Goal: Information Seeking & Learning: Learn about a topic

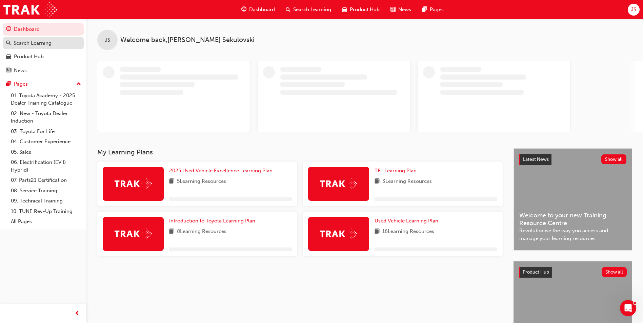
click at [37, 42] on div "Search Learning" at bounding box center [33, 43] width 38 height 8
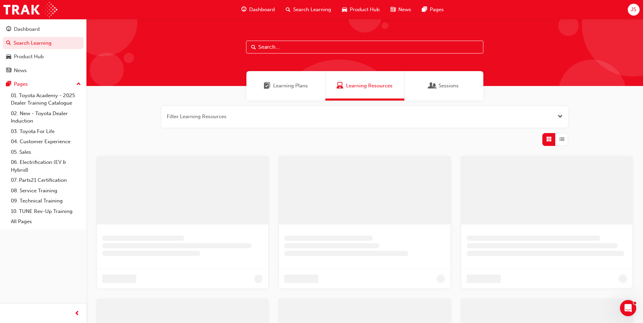
click at [293, 47] on input "text" at bounding box center [364, 47] width 237 height 13
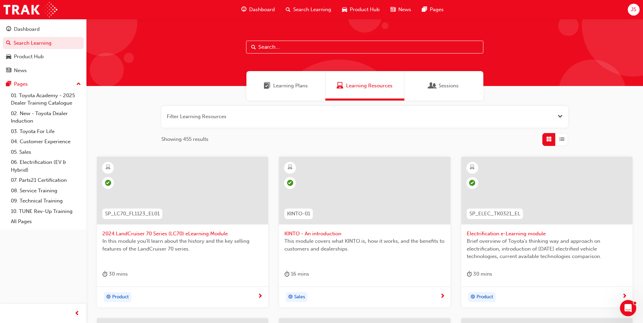
paste input "Hybrid (SP_HYBRID_TK0618_EL)"
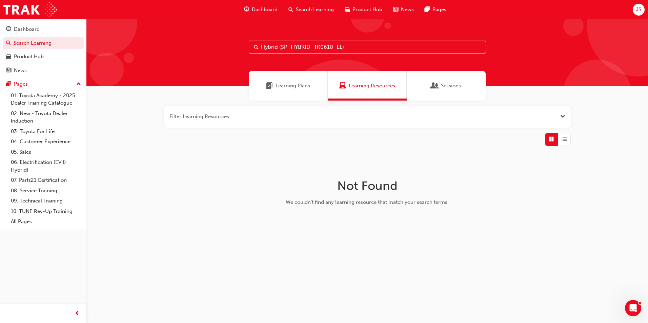
click at [345, 47] on input "Hybrid (SP_HYBRID_TK0618_EL)" at bounding box center [367, 47] width 237 height 13
click at [279, 46] on input "Hybrid (SP_HYBRID_TK0618_EL" at bounding box center [367, 47] width 237 height 13
click at [281, 48] on input "Hybrid (SP_HYBRID_TK0618_EL" at bounding box center [367, 47] width 237 height 13
drag, startPoint x: 294, startPoint y: 48, endPoint x: 256, endPoint y: 48, distance: 37.9
click at [256, 48] on div "SP_HYBRID_TK0618_EL" at bounding box center [367, 47] width 237 height 13
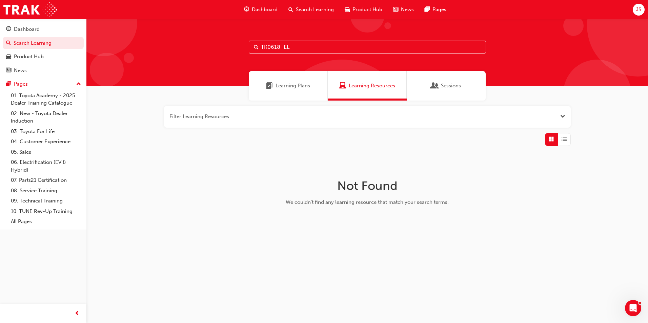
click at [295, 48] on input "TK0618_EL" at bounding box center [367, 47] width 237 height 13
type input "TK0618"
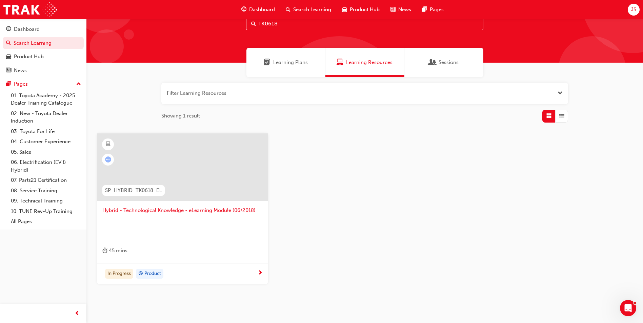
scroll to position [50, 0]
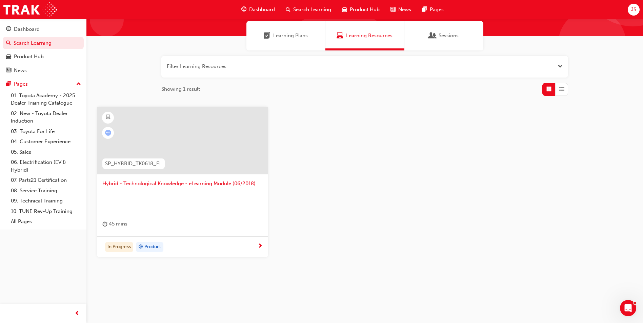
click at [157, 246] on span "Product" at bounding box center [152, 247] width 17 height 8
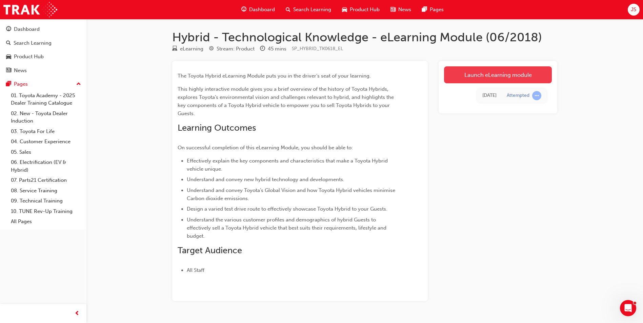
click at [500, 72] on link "Launch eLearning module" at bounding box center [498, 74] width 108 height 17
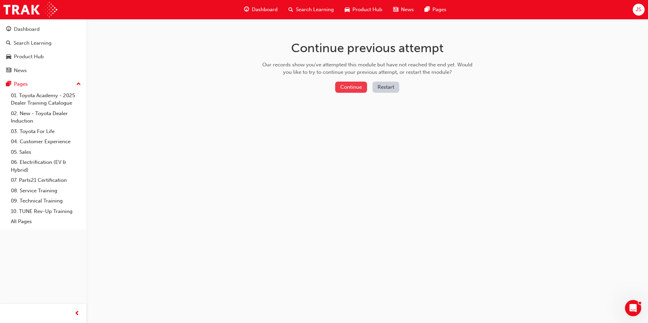
click at [353, 89] on button "Continue" at bounding box center [351, 87] width 32 height 11
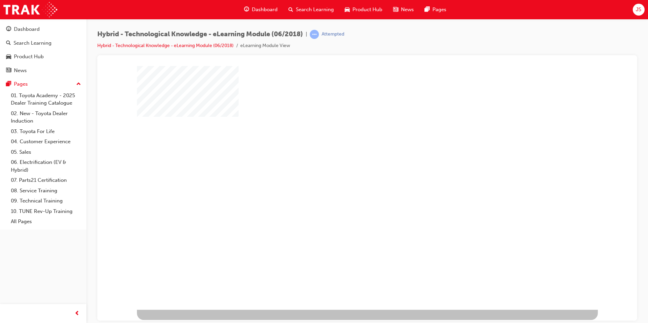
click at [348, 168] on div "play" at bounding box center [348, 168] width 0 height 0
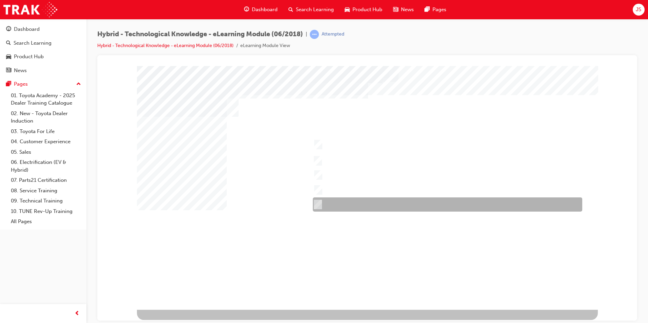
click at [350, 205] on div at bounding box center [445, 204] width 269 height 14
checkbox input "true"
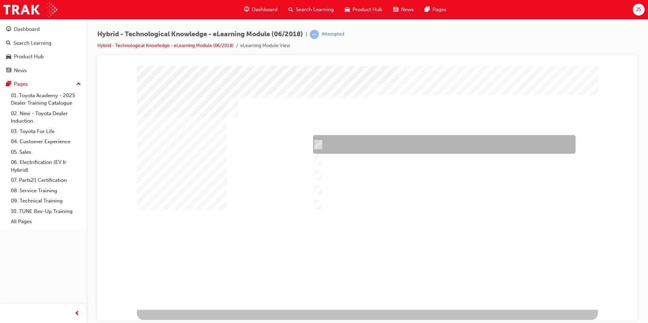
click at [351, 144] on div at bounding box center [442, 144] width 262 height 19
checkbox input "true"
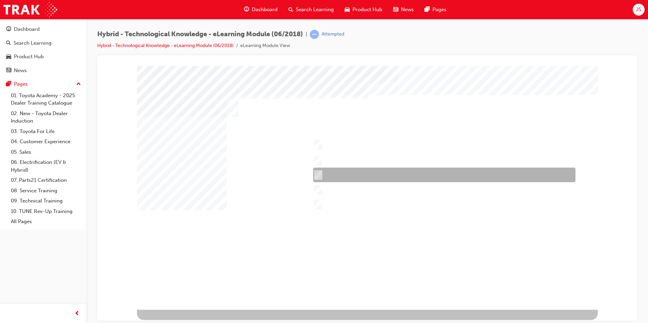
click at [350, 170] on div at bounding box center [442, 175] width 262 height 15
checkbox input "true"
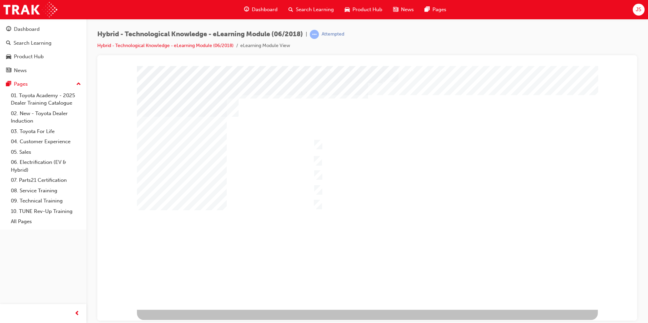
click at [319, 188] on div at bounding box center [367, 188] width 461 height 244
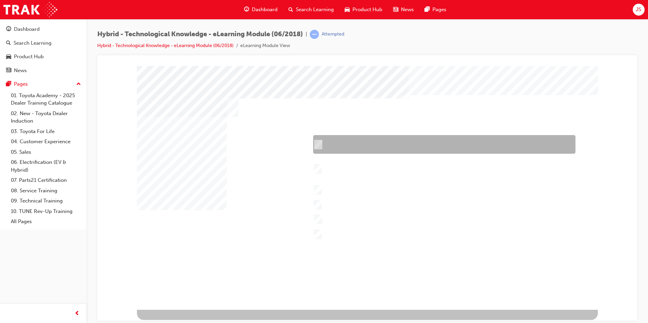
click at [319, 145] on input "Performance – Engine, transmission, power and torque, towing capability, off-ro…" at bounding box center [316, 144] width 7 height 7
checkbox input "true"
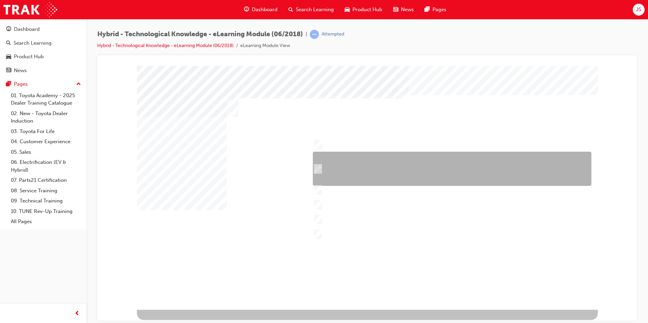
click at [316, 170] on input "Safety – 7 airbags, Vehicle Stability Control (VSC)/Traction Control (TRC), Ant…" at bounding box center [315, 168] width 7 height 7
checkbox input "true"
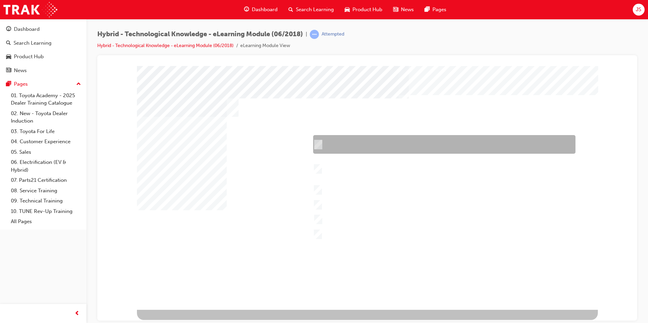
click at [319, 143] on input "Performance – Engine, transmission, power and torque, towing capability, off-ro…" at bounding box center [316, 144] width 7 height 7
click at [322, 146] on div at bounding box center [442, 144] width 262 height 19
checkbox input "true"
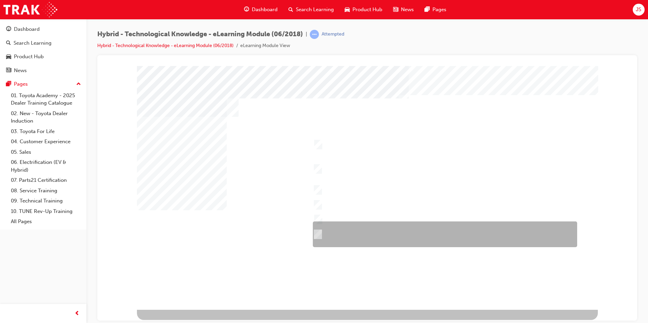
click at [317, 228] on div at bounding box center [443, 235] width 264 height 26
click at [317, 229] on div at bounding box center [443, 235] width 264 height 26
checkbox input "false"
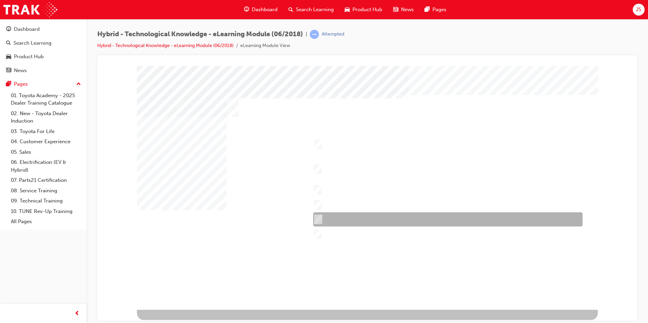
click at [320, 218] on div at bounding box center [445, 219] width 269 height 14
checkbox input "true"
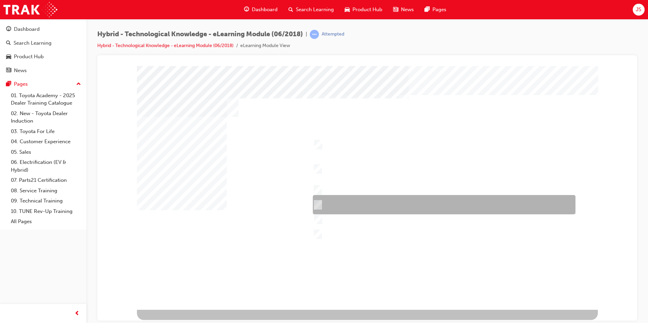
click at [317, 202] on input "Comfort & Convenience – Comfort behind driver’s seat, boot space, interior spac…" at bounding box center [315, 204] width 7 height 7
checkbox input "true"
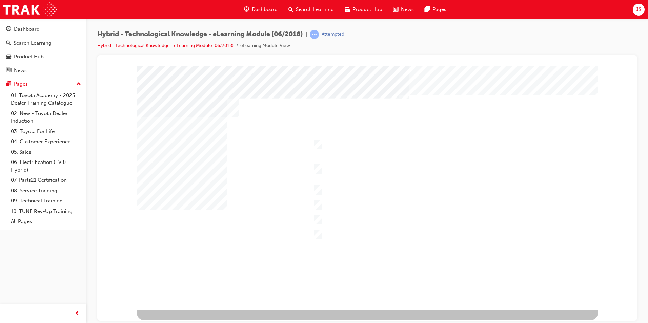
click at [320, 235] on div at bounding box center [367, 188] width 461 height 244
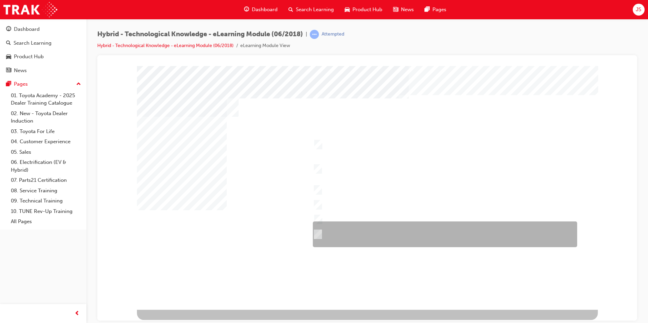
click at [319, 234] on input "Durability – Toyota brand including QDR, accessories, durable materials inside …" at bounding box center [315, 234] width 7 height 7
checkbox input "true"
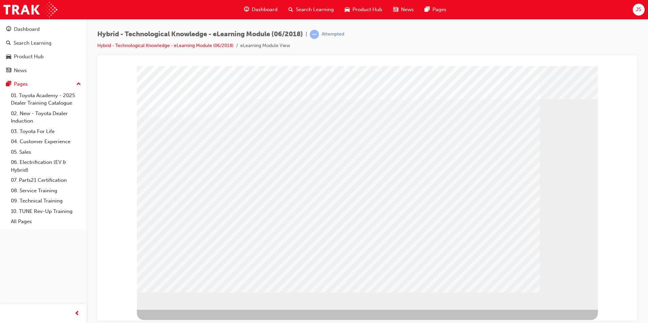
drag, startPoint x: 279, startPoint y: 260, endPoint x: 428, endPoint y: 279, distance: 150.6
click at [428, 280] on div at bounding box center [367, 188] width 461 height 244
drag, startPoint x: 229, startPoint y: 150, endPoint x: 417, endPoint y: 198, distance: 194.2
click at [417, 198] on div at bounding box center [367, 188] width 461 height 244
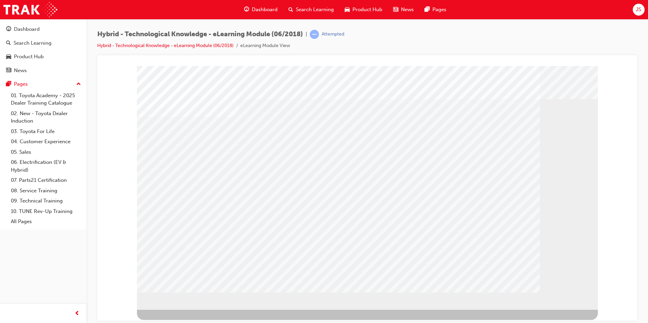
drag, startPoint x: 566, startPoint y: 131, endPoint x: 407, endPoint y: 214, distance: 178.9
click at [407, 214] on div at bounding box center [367, 188] width 461 height 244
drag, startPoint x: 556, startPoint y: 130, endPoint x: 422, endPoint y: 197, distance: 149.7
click at [384, 215] on div at bounding box center [367, 188] width 461 height 244
drag, startPoint x: 577, startPoint y: 130, endPoint x: 496, endPoint y: 171, distance: 91.0
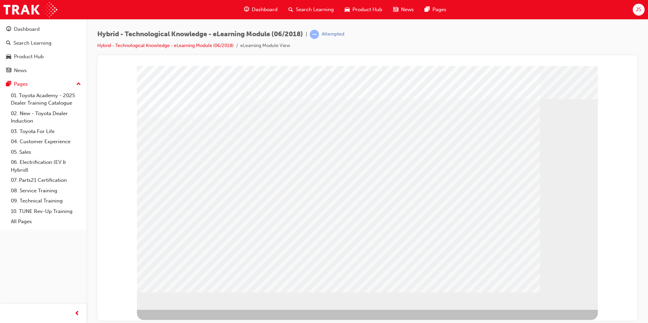
click at [478, 167] on div at bounding box center [367, 188] width 461 height 244
drag, startPoint x: 557, startPoint y: 236, endPoint x: 360, endPoint y: 173, distance: 206.2
click at [360, 173] on div at bounding box center [367, 188] width 461 height 244
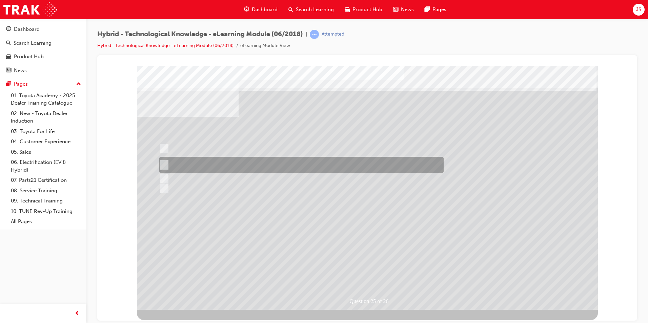
click at [262, 165] on div at bounding box center [299, 165] width 284 height 16
radio input "true"
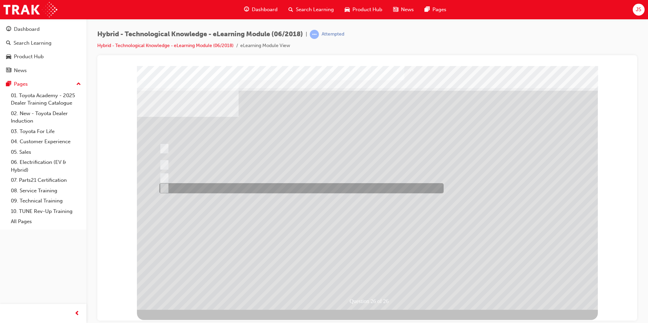
click at [277, 191] on div at bounding box center [299, 188] width 284 height 10
radio input "true"
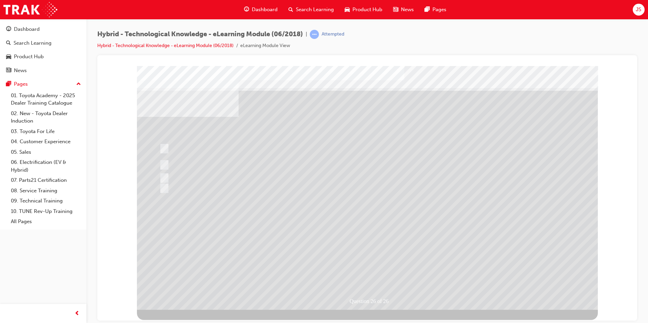
click at [208, 175] on div at bounding box center [367, 188] width 461 height 244
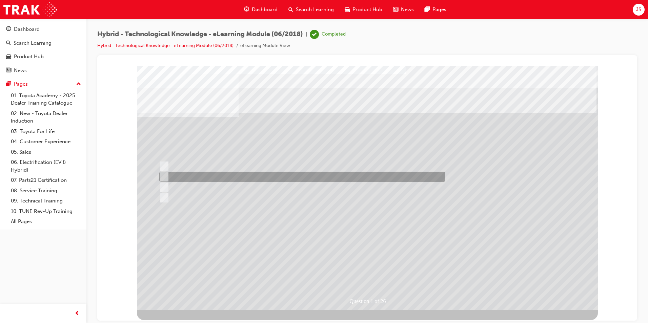
click at [183, 174] on div at bounding box center [300, 177] width 286 height 10
radio input "true"
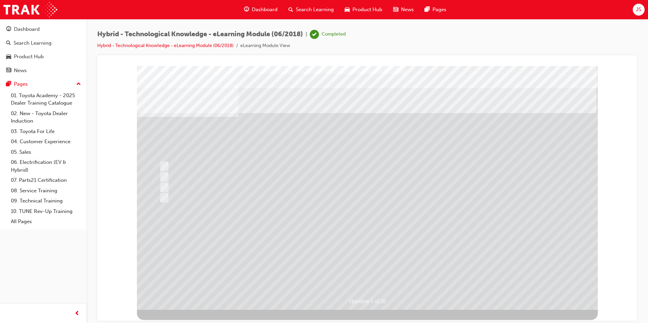
click at [174, 269] on div at bounding box center [367, 188] width 461 height 244
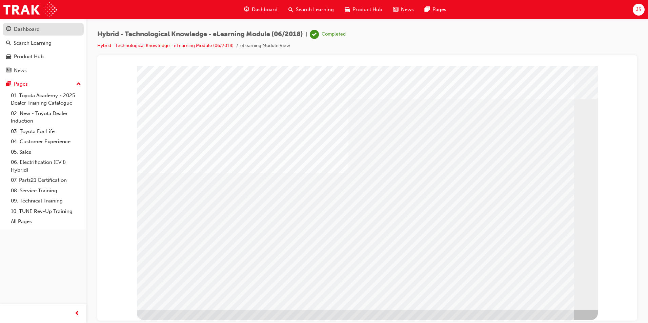
click at [32, 31] on div "Dashboard" at bounding box center [27, 29] width 26 height 8
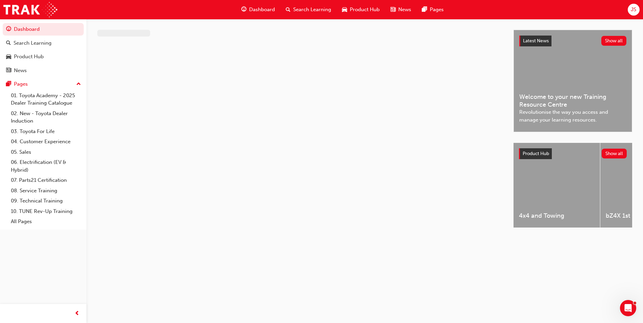
click at [39, 49] on button "Dashboard Search Learning Product Hub News Pages" at bounding box center [43, 50] width 81 height 56
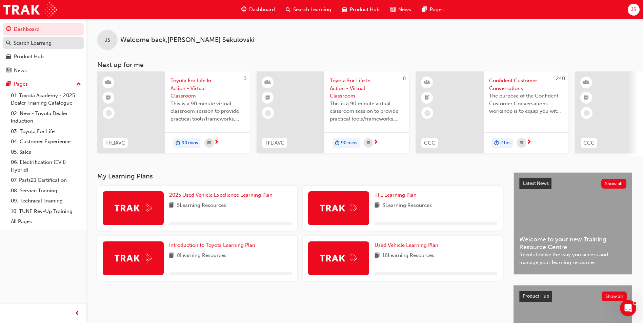
click at [40, 45] on div "Search Learning" at bounding box center [33, 43] width 38 height 8
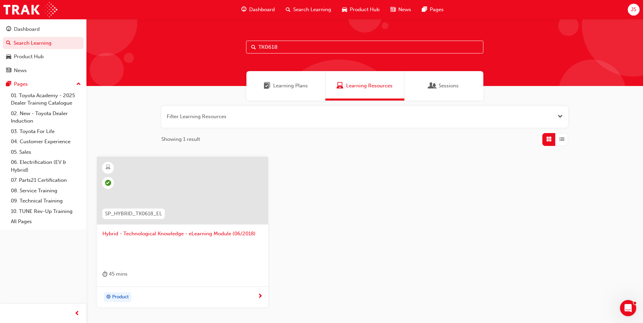
click at [304, 51] on input "TK0618" at bounding box center [364, 47] width 237 height 13
type input "T"
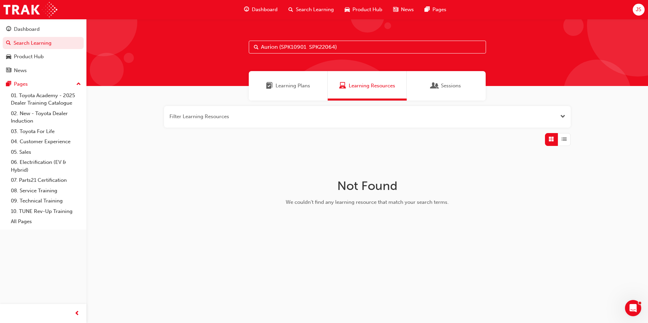
drag, startPoint x: 279, startPoint y: 46, endPoint x: 249, endPoint y: 50, distance: 30.0
click at [249, 50] on input "Aurion (SPK10901 SPK22064)" at bounding box center [367, 47] width 237 height 13
drag, startPoint x: 317, startPoint y: 46, endPoint x: 289, endPoint y: 45, distance: 28.1
click at [289, 45] on input "SPK10901 SPK22064)" at bounding box center [367, 47] width 237 height 13
type input "S"
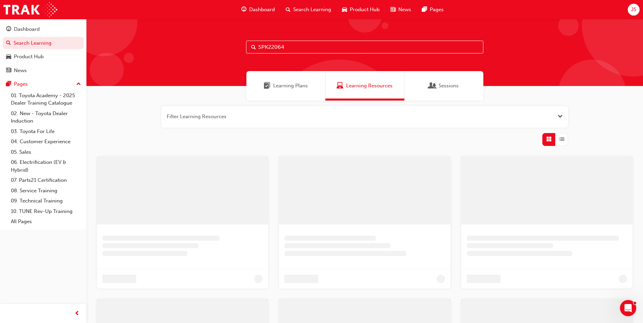
type input "SPK22064"
drag, startPoint x: 306, startPoint y: 48, endPoint x: 248, endPoint y: 42, distance: 57.6
click at [244, 44] on div "SPK22064" at bounding box center [366, 52] width 561 height 67
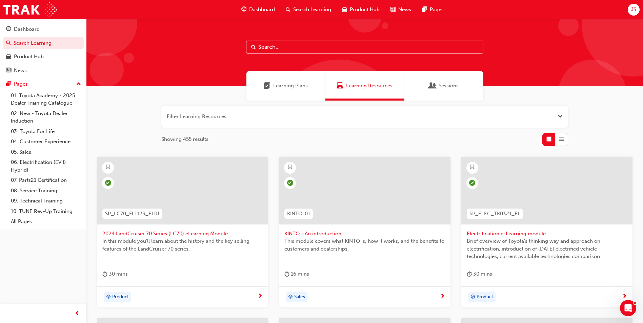
paste input "Prius (SPK22046 SPK22081)"
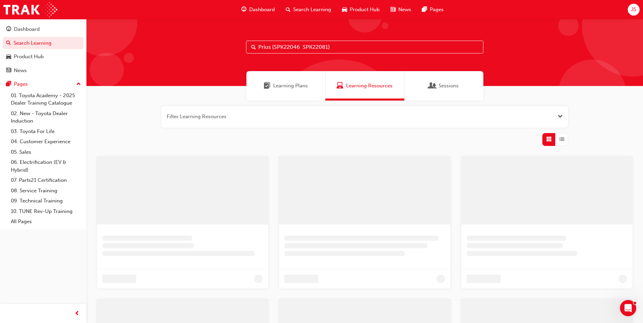
drag, startPoint x: 273, startPoint y: 49, endPoint x: 248, endPoint y: 50, distance: 25.1
click at [248, 50] on input "Prius (SPK22046 SPK22081)" at bounding box center [364, 47] width 237 height 13
click at [318, 47] on input "SPK22046 SPK22081)" at bounding box center [364, 47] width 237 height 13
drag, startPoint x: 316, startPoint y: 47, endPoint x: 290, endPoint y: 48, distance: 25.7
click at [290, 48] on input "SPK22046 SPK2208" at bounding box center [367, 47] width 237 height 13
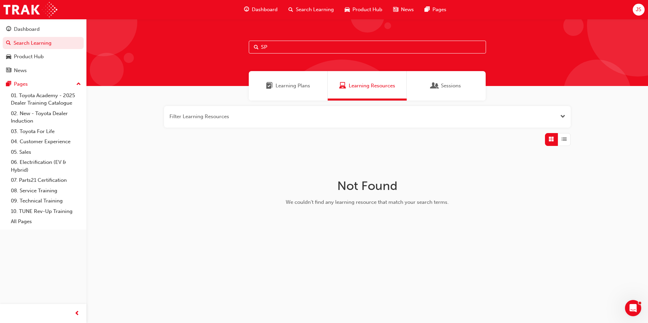
type input "S"
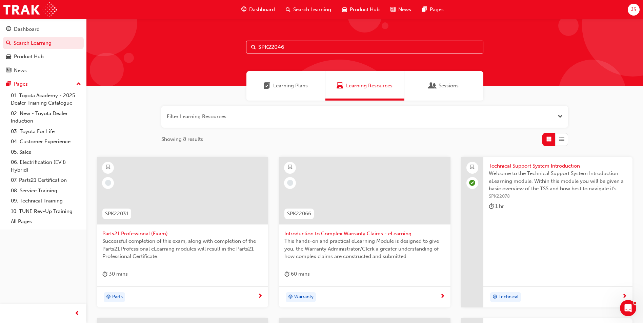
type input "SPK22046"
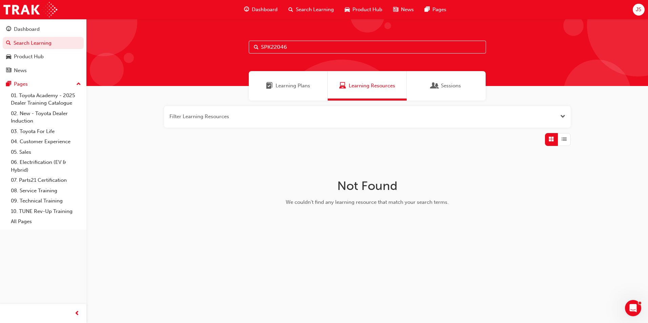
click at [260, 46] on input "SPK22046" at bounding box center [367, 47] width 237 height 13
drag, startPoint x: 289, startPoint y: 49, endPoint x: 228, endPoint y: 43, distance: 61.3
click at [230, 43] on div "SPK22046" at bounding box center [366, 52] width 561 height 67
click at [309, 80] on div "Learning Plans" at bounding box center [288, 85] width 79 height 29
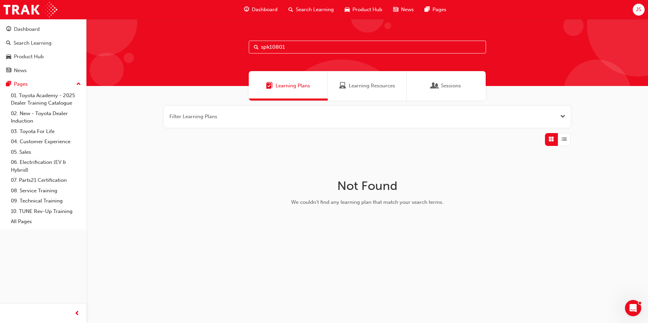
click at [341, 83] on span "Learning Resources" at bounding box center [342, 86] width 7 height 8
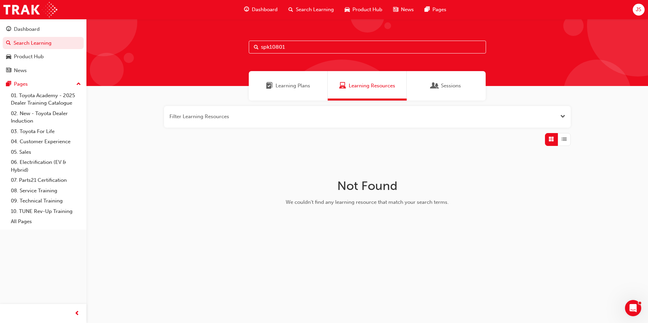
click at [269, 47] on input "spk10801" at bounding box center [367, 47] width 237 height 13
type input "SPK10801"
drag, startPoint x: 295, startPoint y: 45, endPoint x: 246, endPoint y: 45, distance: 49.5
click at [246, 45] on div "SPK10801" at bounding box center [366, 52] width 561 height 67
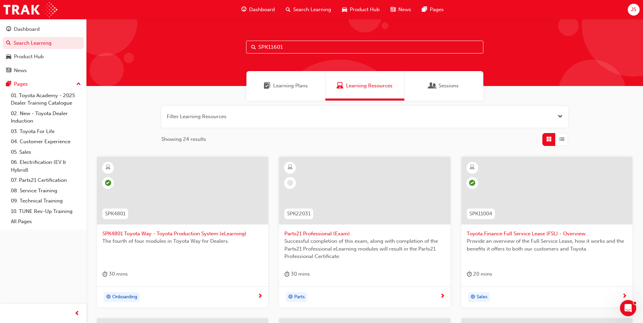
type input "SPK11601"
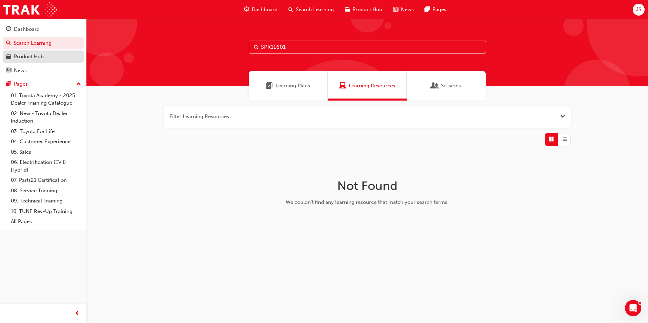
click at [49, 58] on div "Product Hub" at bounding box center [43, 56] width 74 height 8
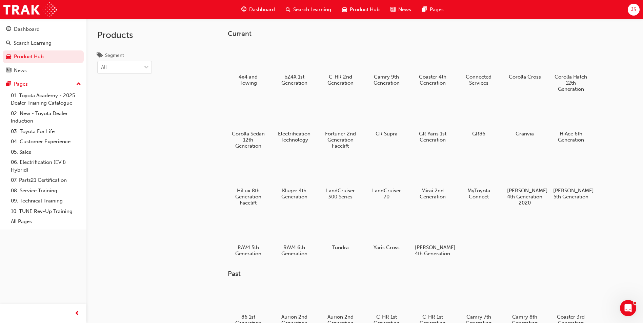
click at [49, 49] on button "Dashboard Search Learning Product Hub News Pages" at bounding box center [43, 50] width 81 height 56
click at [49, 46] on div "Search Learning" at bounding box center [33, 43] width 38 height 8
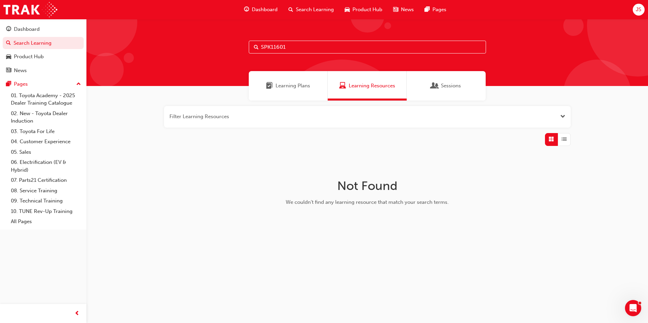
click at [324, 11] on span "Search Learning" at bounding box center [315, 10] width 38 height 8
drag, startPoint x: 317, startPoint y: 48, endPoint x: 234, endPoint y: 49, distance: 82.7
click at [234, 49] on div "SPK11601" at bounding box center [366, 52] width 561 height 67
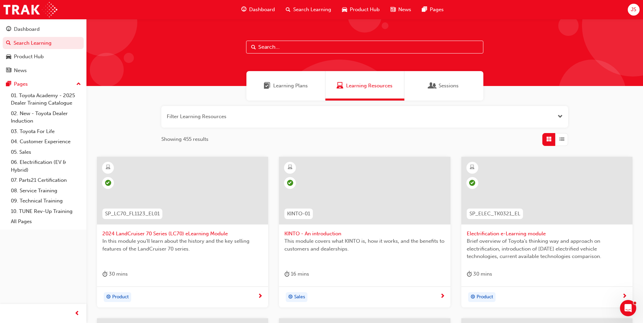
click at [252, 45] on span "Search" at bounding box center [253, 47] width 5 height 8
click at [278, 51] on input "text" at bounding box center [364, 47] width 237 height 13
paste input "Prius C (SPK10801)"
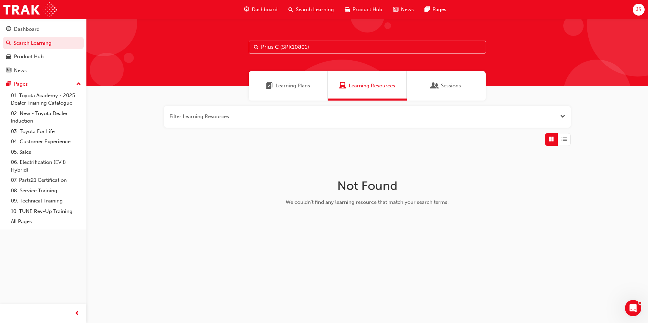
drag, startPoint x: 311, startPoint y: 47, endPoint x: 262, endPoint y: 52, distance: 48.7
click at [262, 52] on input "Prius C (SPK10801)" at bounding box center [367, 47] width 237 height 13
type input "P"
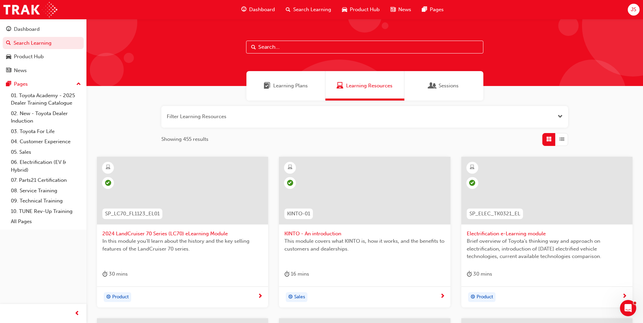
paste input "RAV4 (SPK11801 SPK22083 SP_RAV4_NM0519_VID)"
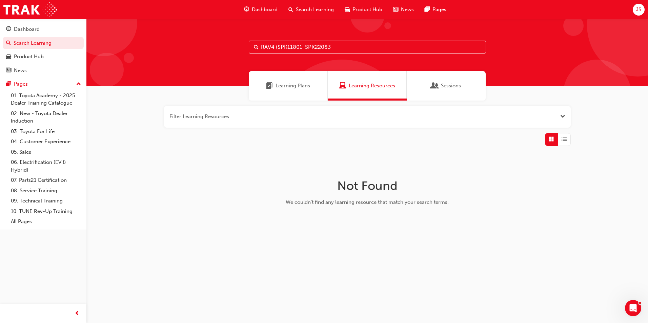
drag, startPoint x: 278, startPoint y: 46, endPoint x: 250, endPoint y: 47, distance: 27.4
click at [250, 47] on input "RAV4 (SPK11801 SPK22083" at bounding box center [367, 47] width 237 height 13
type input "SPK22083"
click at [563, 120] on span "Open the filter" at bounding box center [562, 117] width 5 height 8
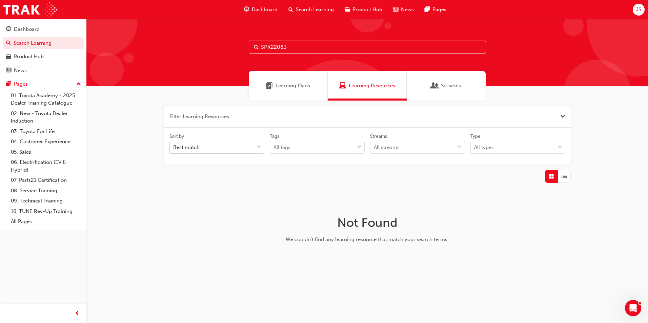
click at [259, 145] on span "down-icon" at bounding box center [258, 147] width 5 height 9
click at [174, 145] on input "Sort by Best match" at bounding box center [173, 147] width 1 height 6
click at [259, 145] on span "down-icon" at bounding box center [258, 147] width 5 height 9
click at [174, 145] on input "Sort by 0 results available. Select is focused ,type to refine list, press Down…" at bounding box center [173, 147] width 1 height 6
click at [335, 144] on div "All tags" at bounding box center [312, 148] width 84 height 12
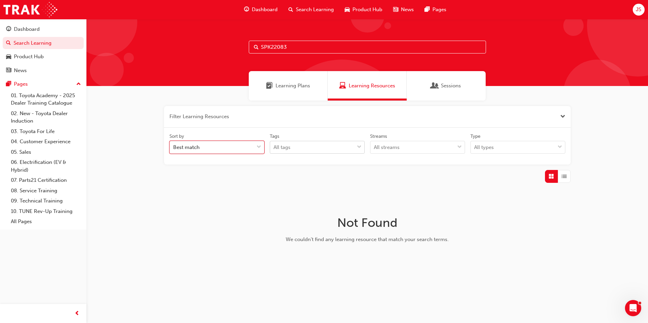
click at [274, 144] on input "Tags All tags" at bounding box center [273, 147] width 1 height 6
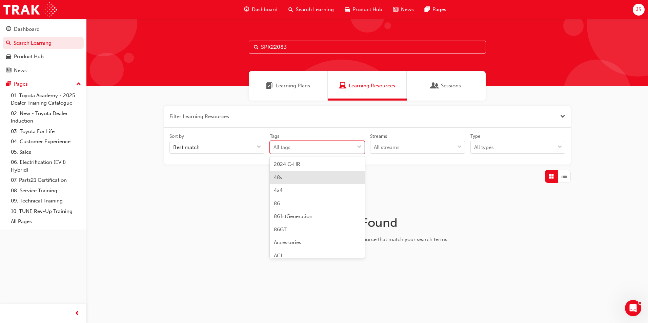
click at [406, 193] on div "Filter Learning Resources Sort by Best match Tags option 48v focused, 2 of 189.…" at bounding box center [366, 188] width 561 height 175
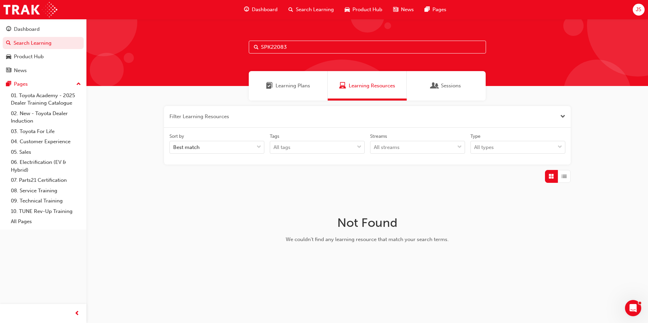
click at [294, 42] on input "SPK22083" at bounding box center [367, 47] width 237 height 13
drag, startPoint x: 292, startPoint y: 45, endPoint x: 235, endPoint y: 49, distance: 56.7
click at [235, 49] on div "SPK22083" at bounding box center [366, 52] width 561 height 67
type input "m"
click at [311, 47] on input "Hybrid (SP_HYBRID_TK0618_EL)" at bounding box center [367, 47] width 237 height 13
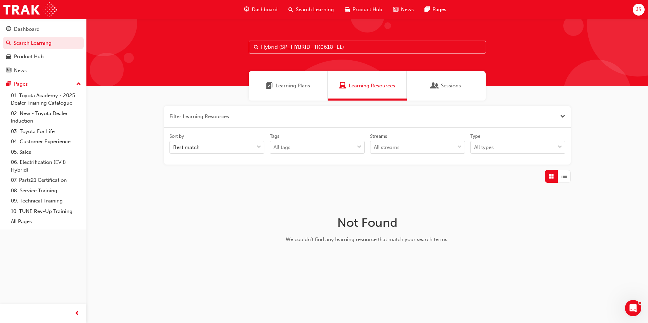
click at [314, 49] on input "Hybrid (SP_HYBRID_TK0618_EL)" at bounding box center [367, 47] width 237 height 13
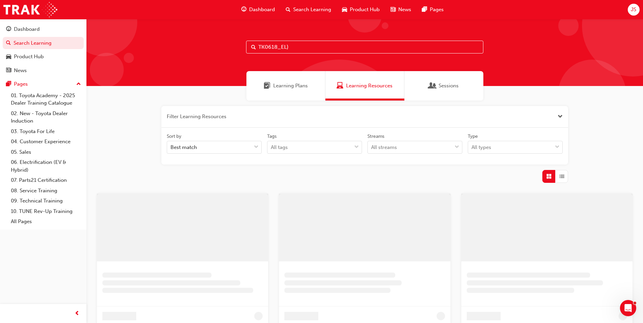
click at [295, 48] on input "TK0618_EL)" at bounding box center [364, 47] width 237 height 13
type input "TK0618"
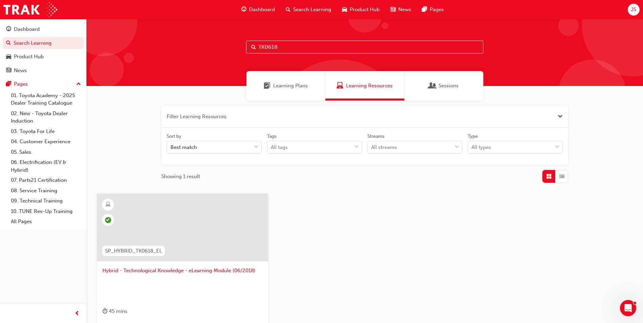
scroll to position [68, 0]
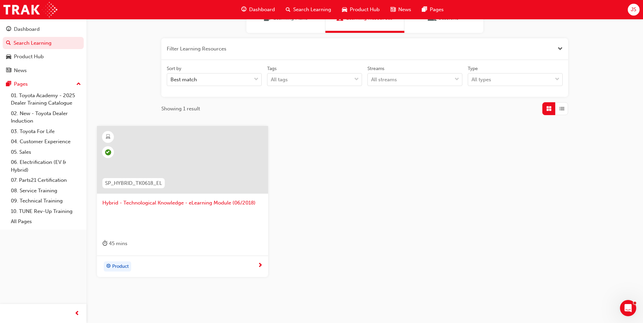
click at [259, 265] on span "next-icon" at bounding box center [259, 266] width 5 height 6
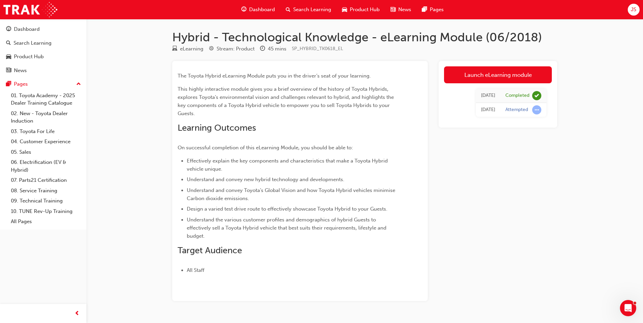
drag, startPoint x: 497, startPoint y: 108, endPoint x: 463, endPoint y: 111, distance: 34.0
click at [476, 111] on td "[DATE]" at bounding box center [488, 110] width 24 height 14
copy div "[DATE]"
click at [37, 41] on div "Search Learning" at bounding box center [33, 43] width 38 height 8
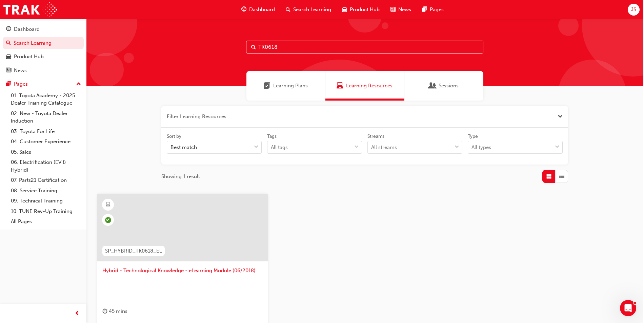
drag, startPoint x: 288, startPoint y: 53, endPoint x: 208, endPoint y: 41, distance: 80.8
click at [208, 42] on div "TK0618" at bounding box center [364, 52] width 556 height 67
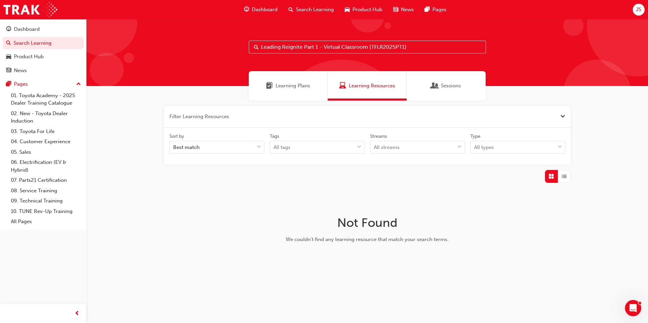
drag, startPoint x: 372, startPoint y: 47, endPoint x: 259, endPoint y: 46, distance: 112.8
click at [259, 46] on input "Leading Reignite Part 1 - Virtual Classroom (TFLR2025PT1)" at bounding box center [367, 47] width 237 height 13
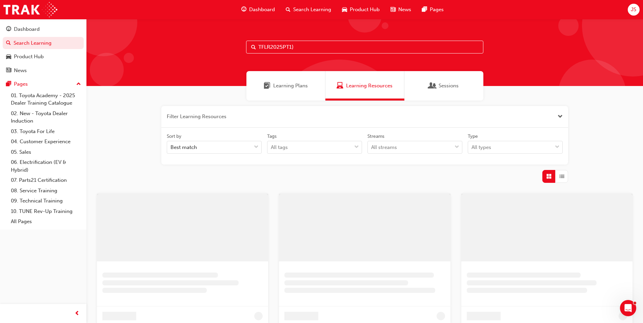
click at [310, 46] on input "TFLR2025PT1)" at bounding box center [364, 47] width 237 height 13
type input "TFLR2025PT"
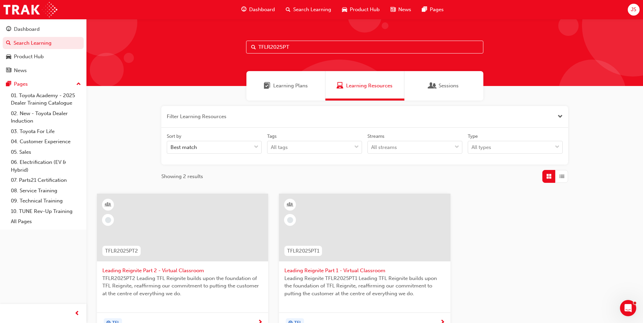
scroll to position [68, 0]
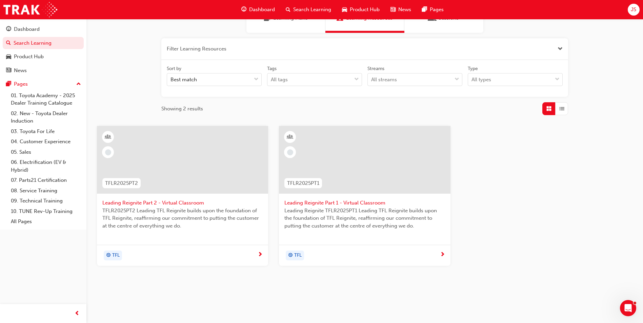
click at [355, 207] on span "Leading Reignite TFLR2025PT1 Leading TFL Reignite builds upon the foundation of…" at bounding box center [364, 218] width 160 height 23
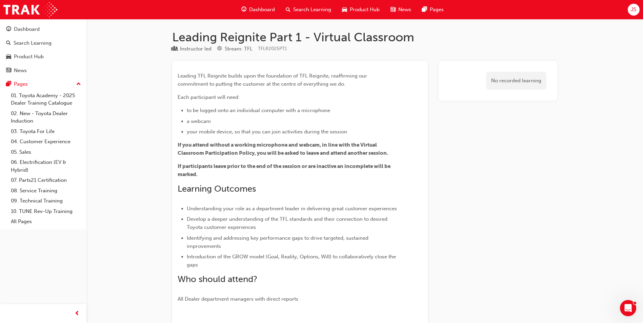
scroll to position [68, 0]
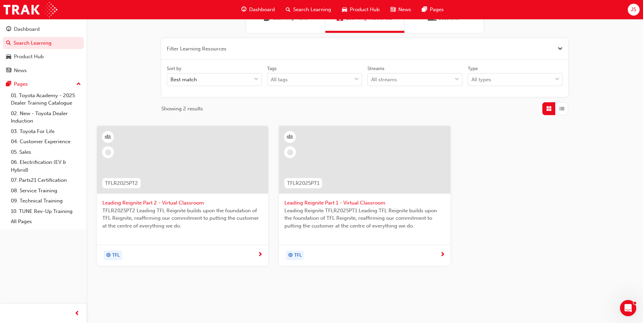
click at [163, 210] on span "TFLR2025PT2 Leading TFL Reignite builds upon the foundation of TFL Reignite, re…" at bounding box center [182, 218] width 160 height 23
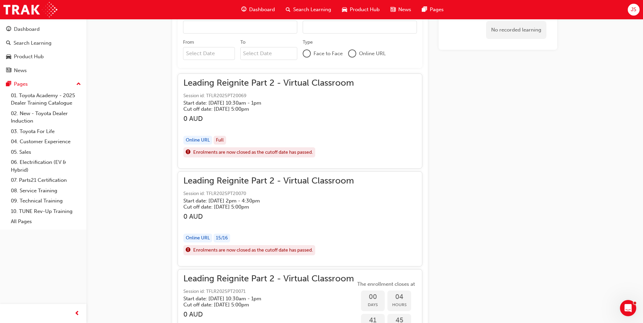
scroll to position [452, 0]
